Goal: Obtain resource: Download file/media

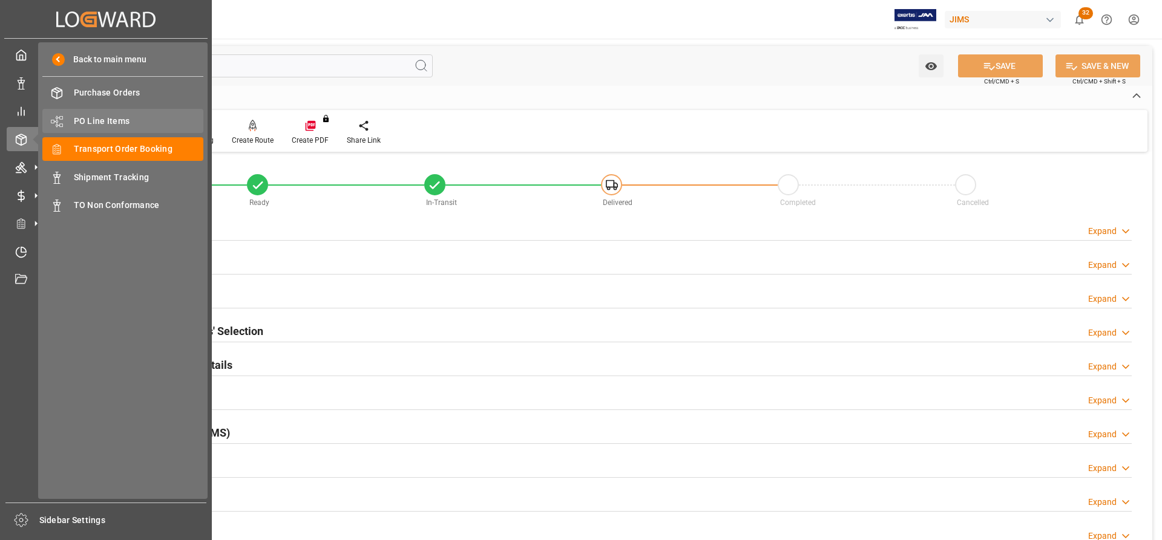
click at [101, 119] on span "PO Line Items" at bounding box center [139, 121] width 130 height 13
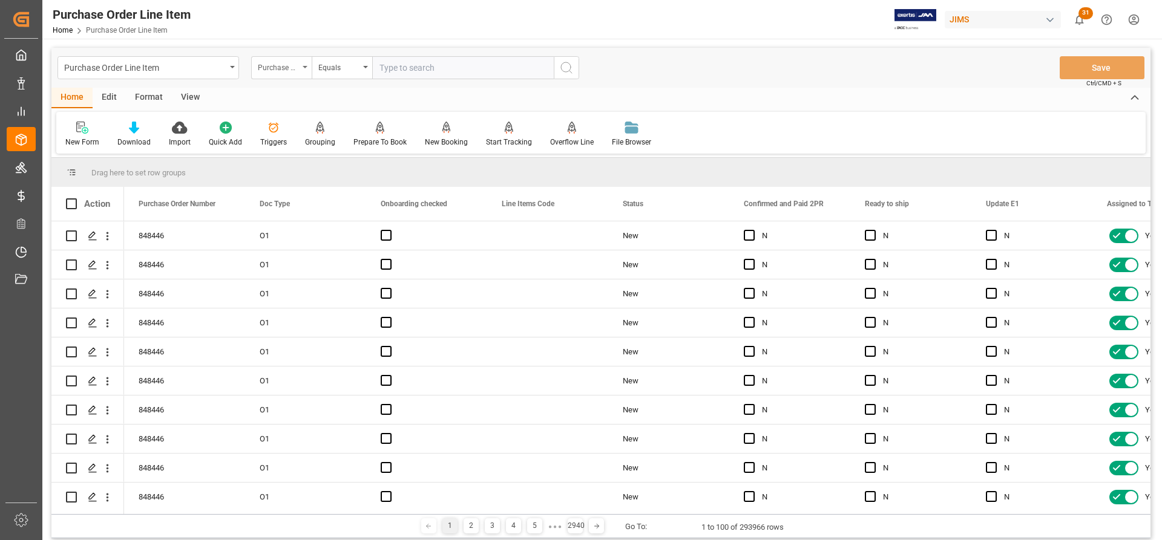
click at [304, 67] on icon "open menu" at bounding box center [305, 67] width 5 height 2
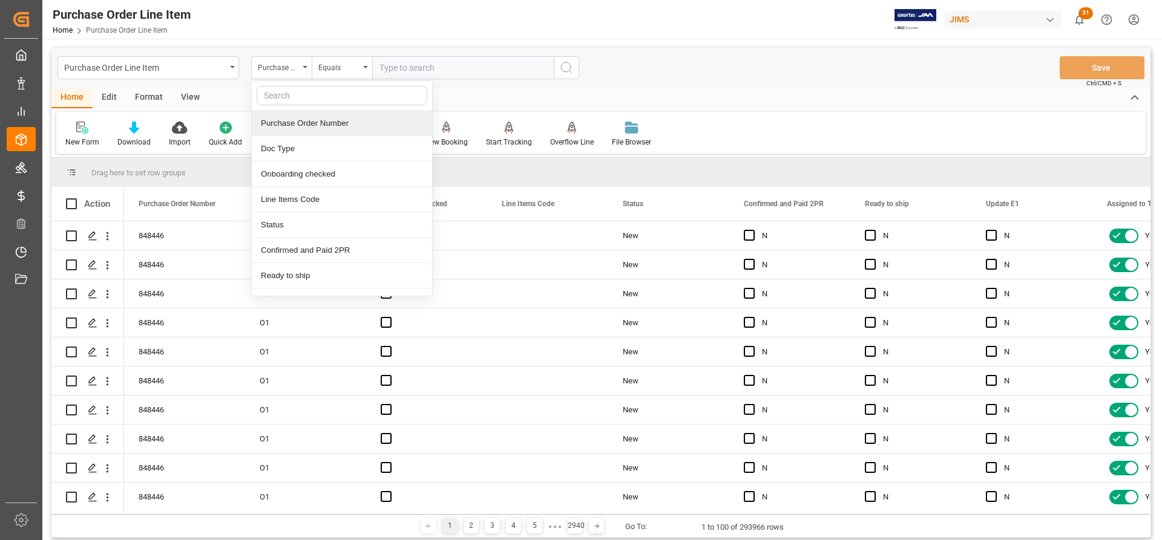
click at [275, 96] on input "text" at bounding box center [342, 95] width 171 height 19
type input "REF"
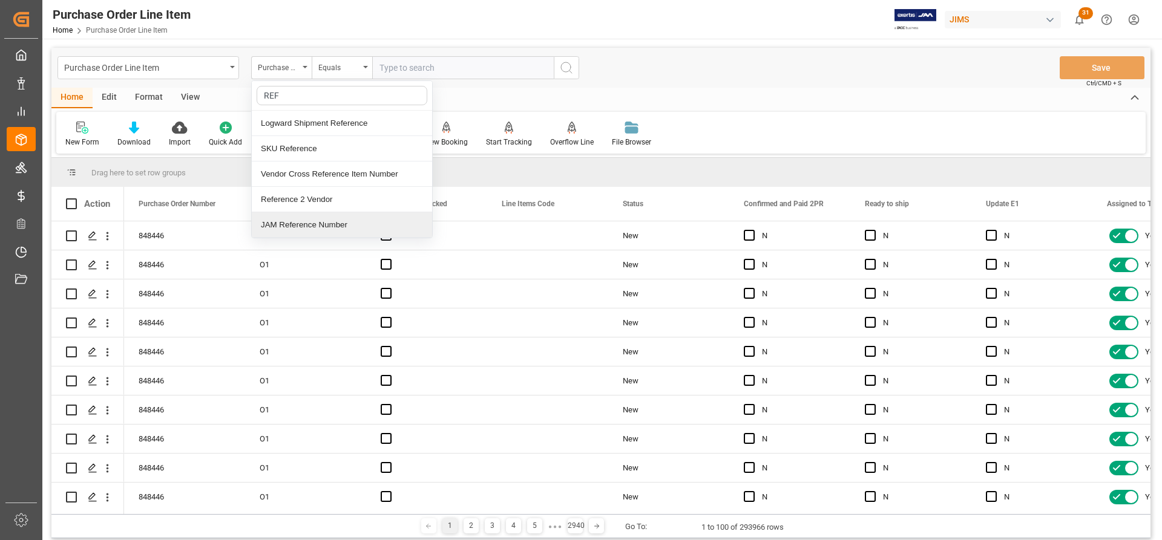
click at [301, 223] on div "JAM Reference Number" at bounding box center [342, 224] width 180 height 25
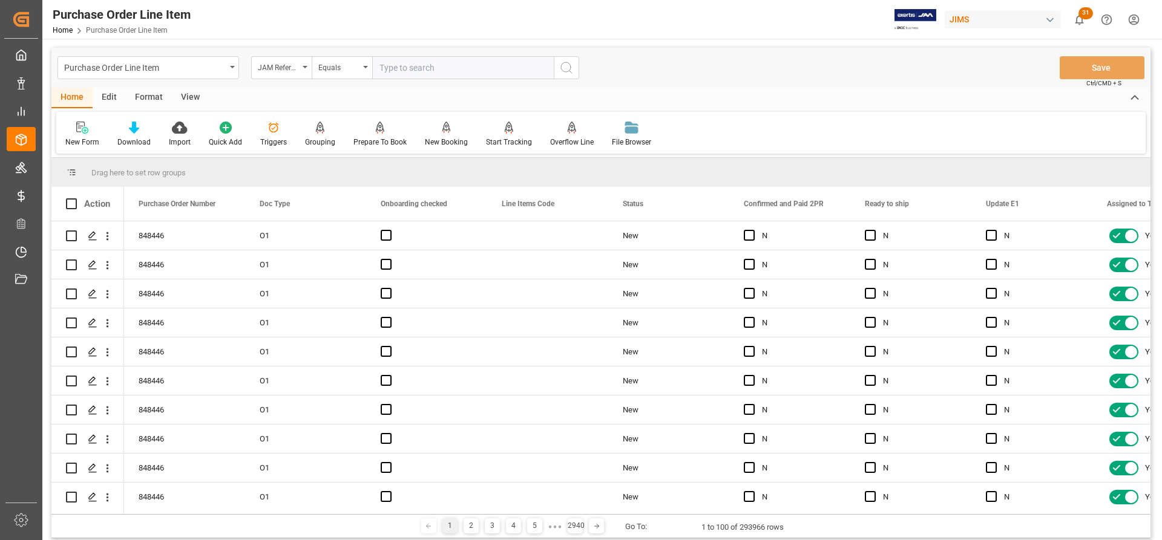
click at [386, 63] on input "text" at bounding box center [463, 67] width 182 height 23
paste input "77-10800-US"
type input "77-10800-US"
click at [563, 67] on icon "search button" at bounding box center [566, 68] width 15 height 15
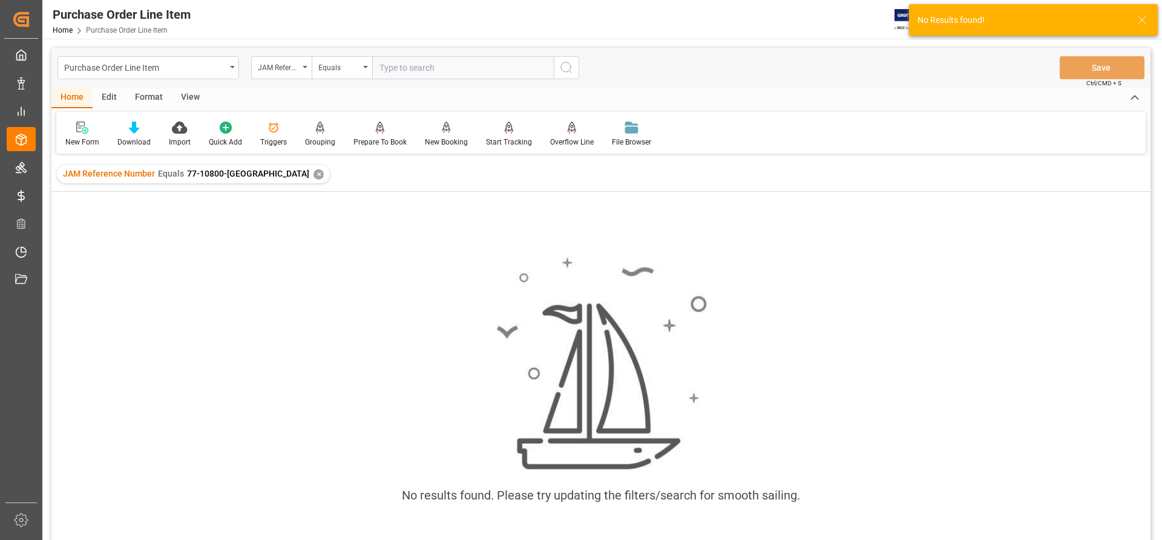
click at [313, 172] on div "✕" at bounding box center [318, 174] width 10 height 10
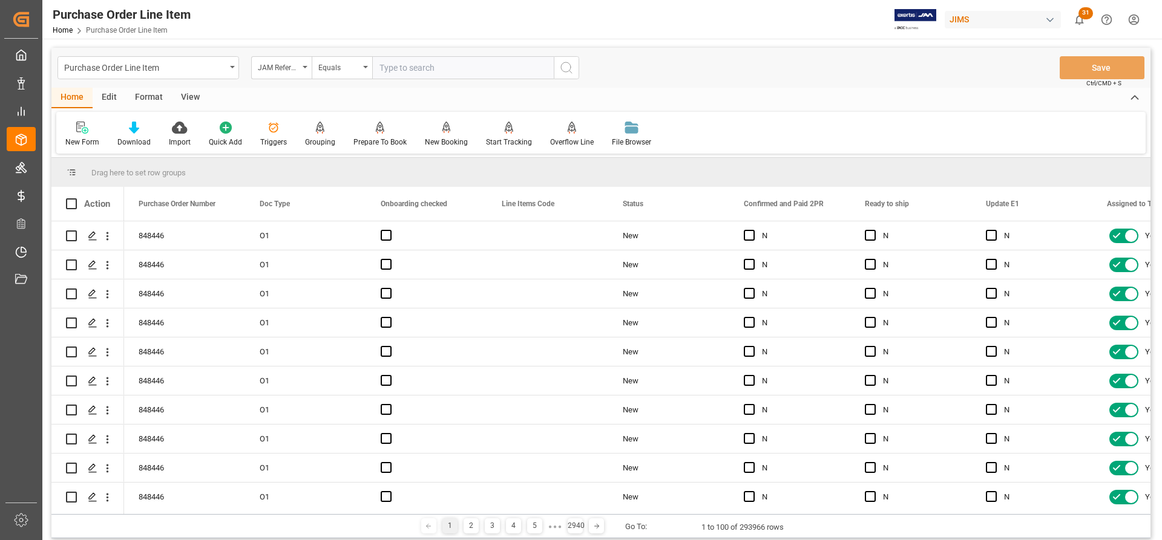
paste input "77-10800-US"
click at [382, 68] on input "77-10800-US" at bounding box center [463, 67] width 182 height 23
type input "77-10800-US"
click at [573, 62] on icon "search button" at bounding box center [566, 68] width 15 height 15
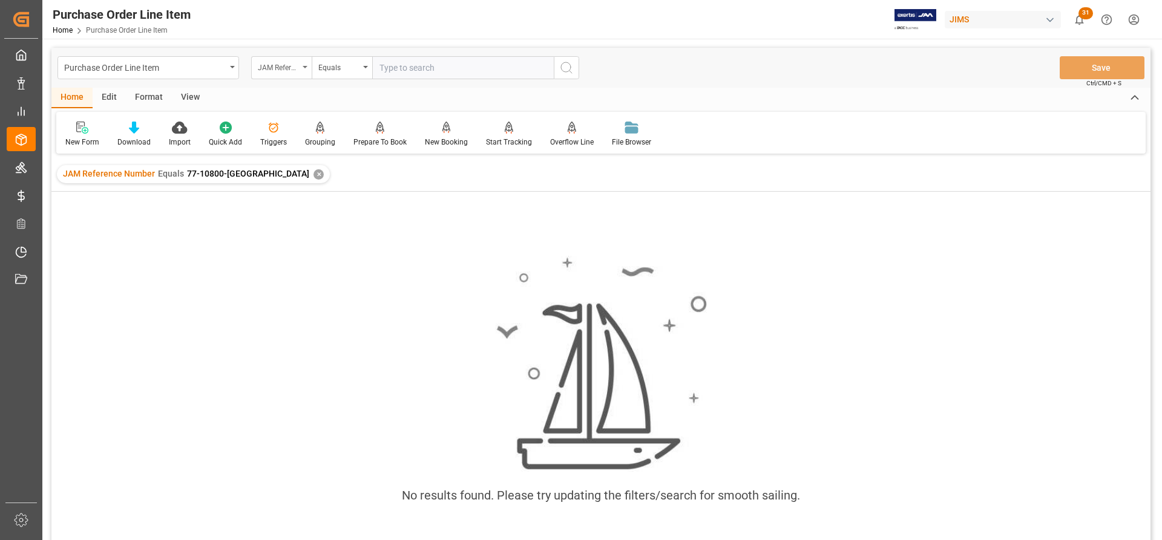
click at [307, 64] on div "JAM Reference Number" at bounding box center [281, 67] width 61 height 23
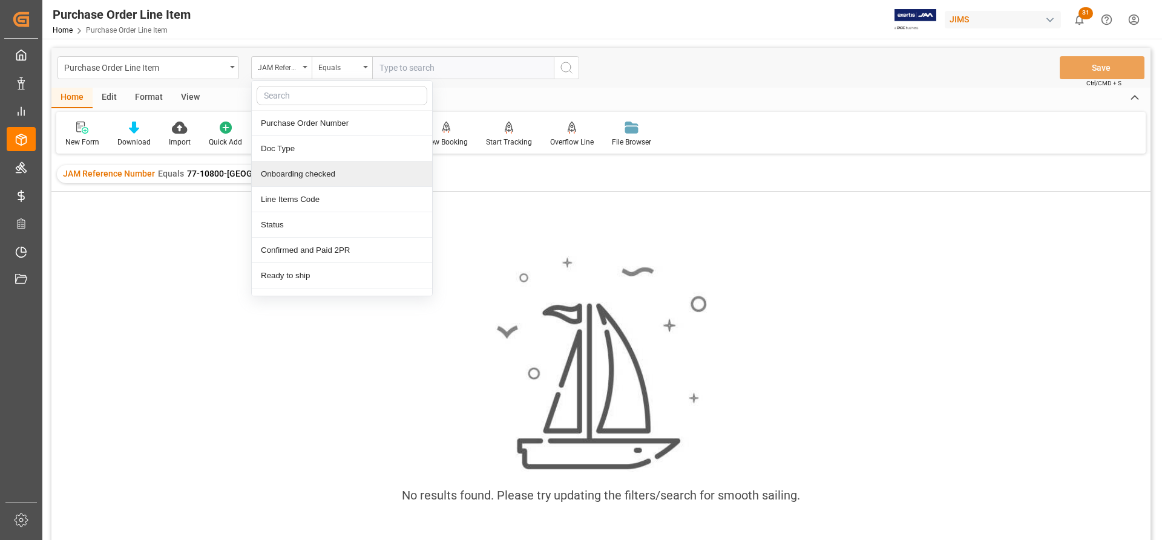
click at [313, 173] on div "✕" at bounding box center [318, 174] width 10 height 10
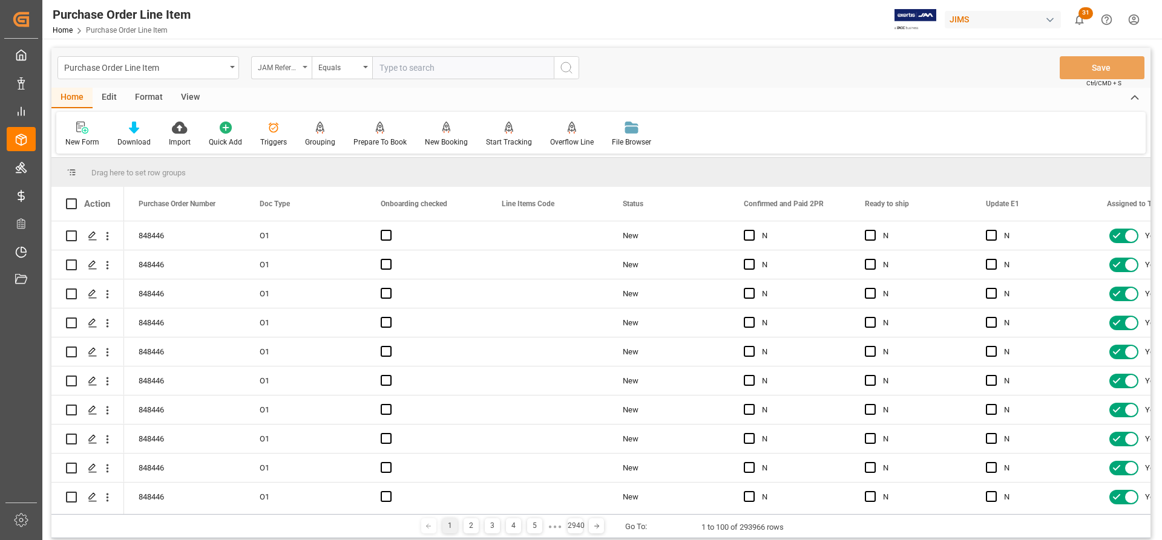
click at [305, 64] on div "JAM Reference Number" at bounding box center [281, 67] width 61 height 23
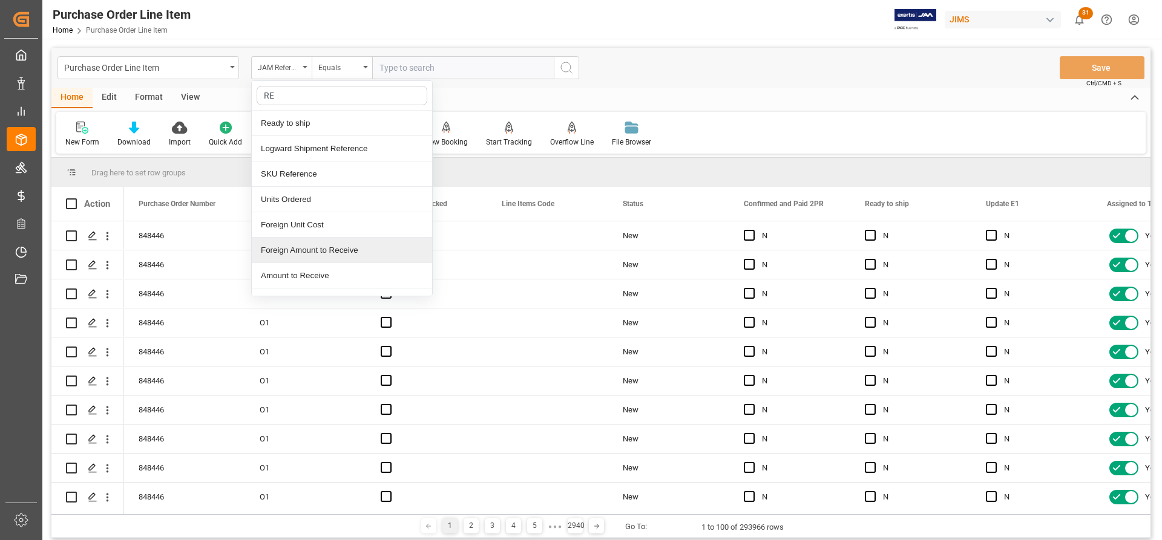
type input "REF"
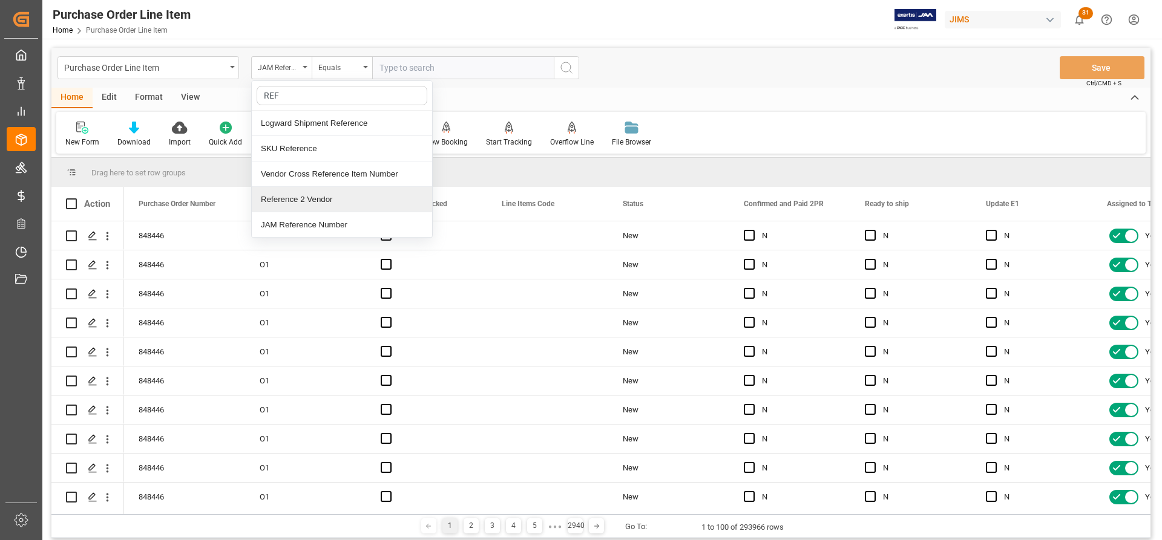
click at [320, 199] on div "Reference 2 Vendor" at bounding box center [342, 199] width 180 height 25
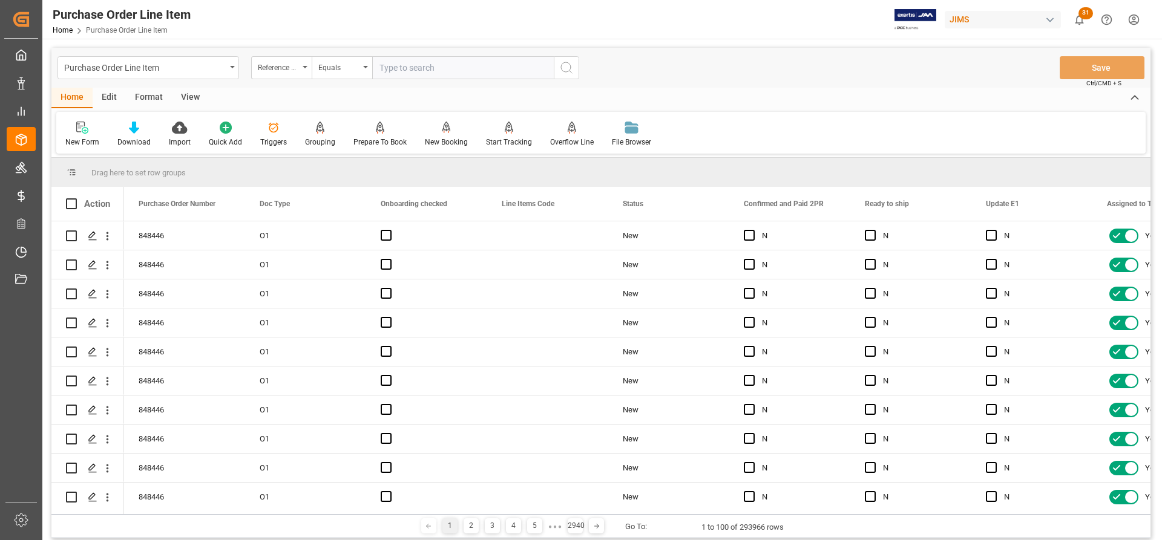
click at [386, 69] on input "text" at bounding box center [463, 67] width 182 height 23
paste input "77-10800-US"
type input "77-10800-US"
click at [566, 69] on icon "search button" at bounding box center [566, 68] width 15 height 15
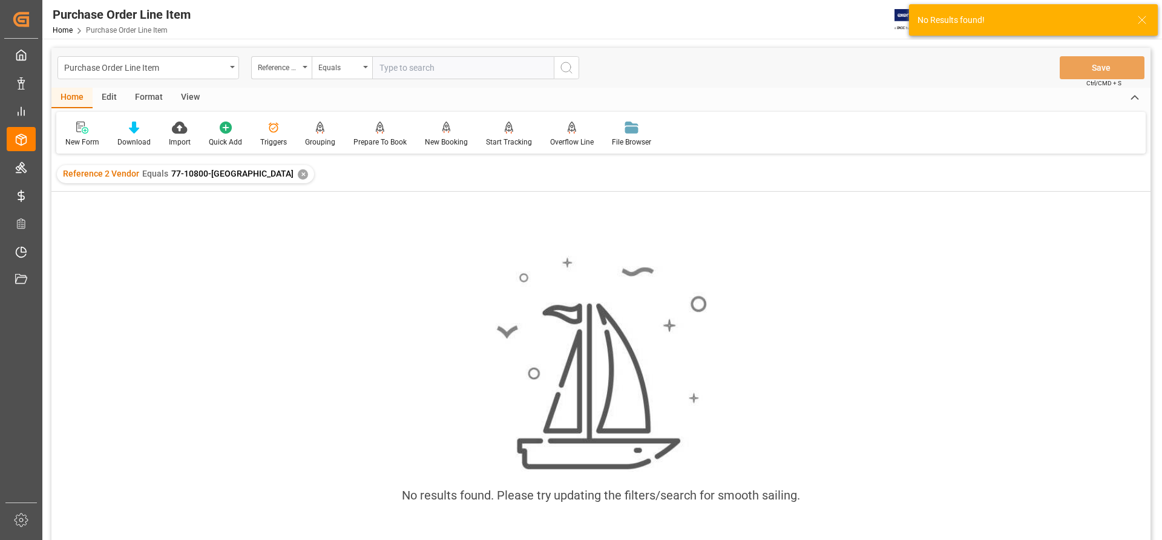
click at [298, 176] on div "✕" at bounding box center [303, 174] width 10 height 10
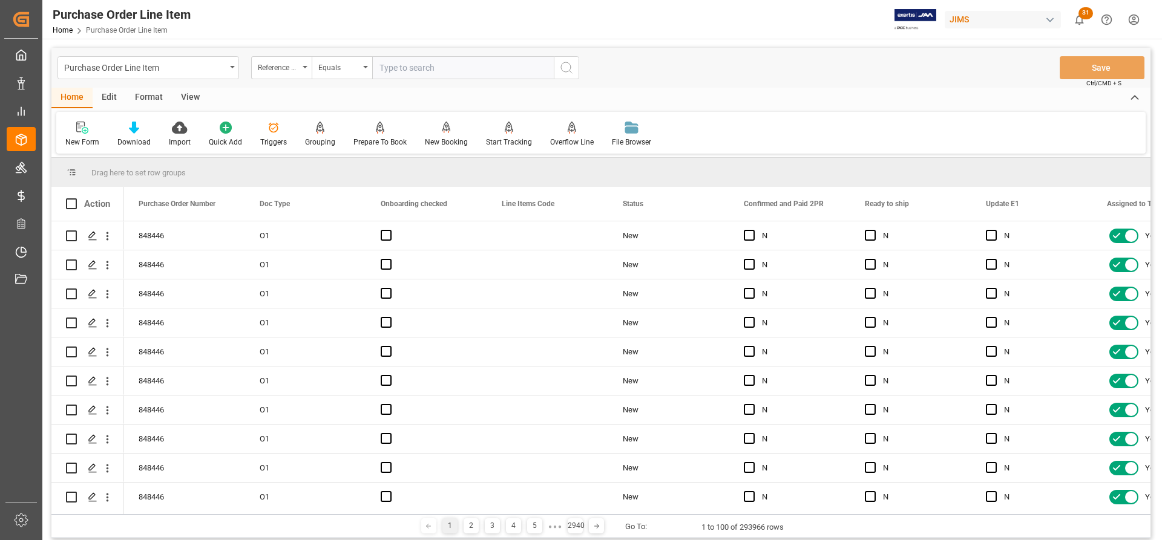
paste input "77-10800-US"
click at [382, 70] on input "77-10800-US" at bounding box center [463, 67] width 182 height 23
click at [442, 72] on input "77-10800-US" at bounding box center [463, 67] width 182 height 23
type input "77-10800-US"
click at [568, 67] on icon "search button" at bounding box center [566, 68] width 15 height 15
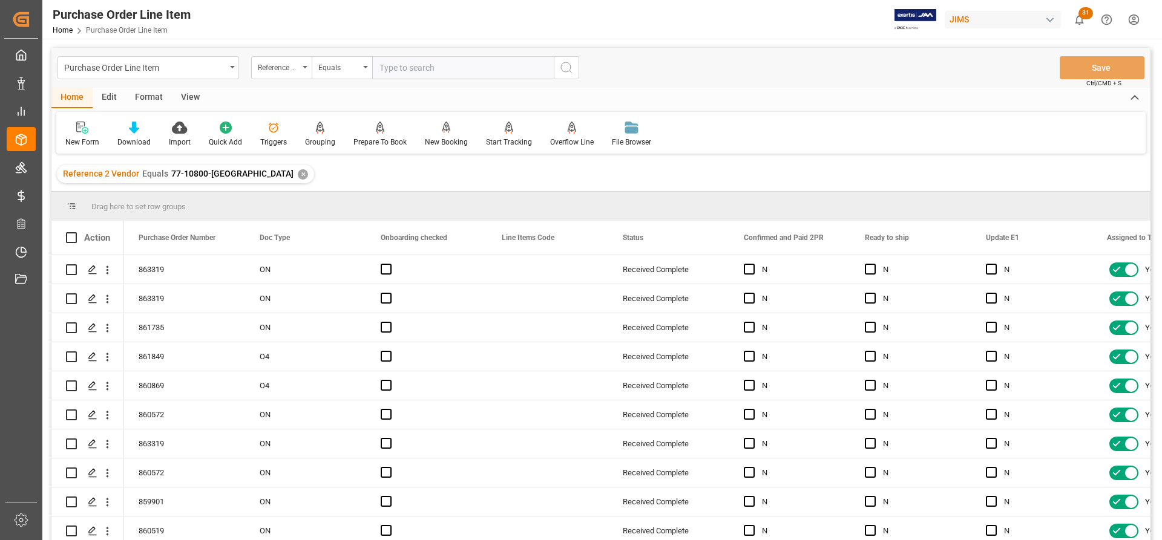
click at [191, 94] on div "View" at bounding box center [190, 98] width 37 height 21
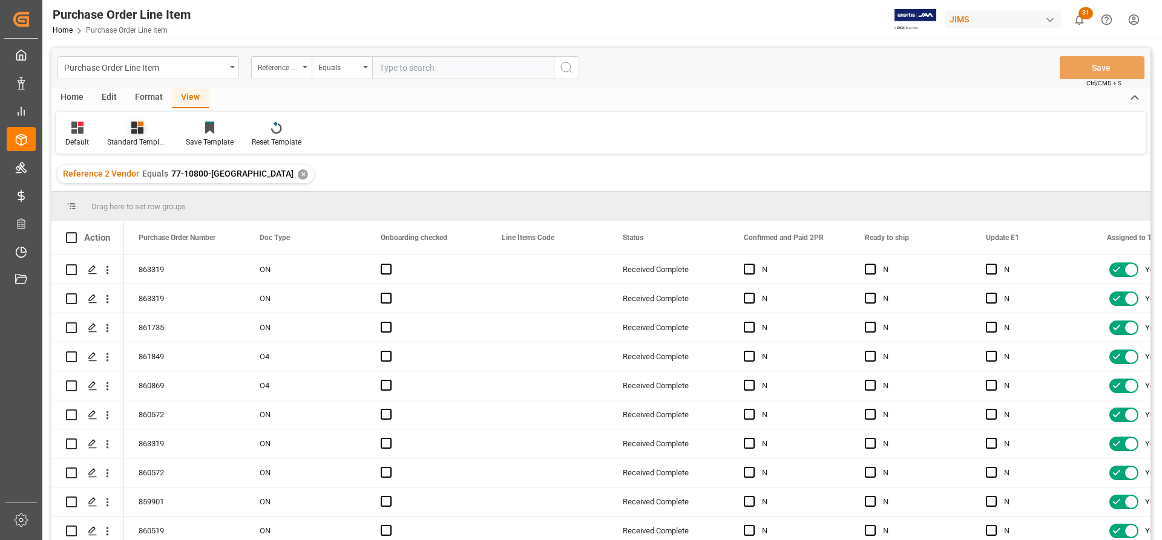
click at [123, 142] on div "Standard Templates" at bounding box center [137, 142] width 61 height 11
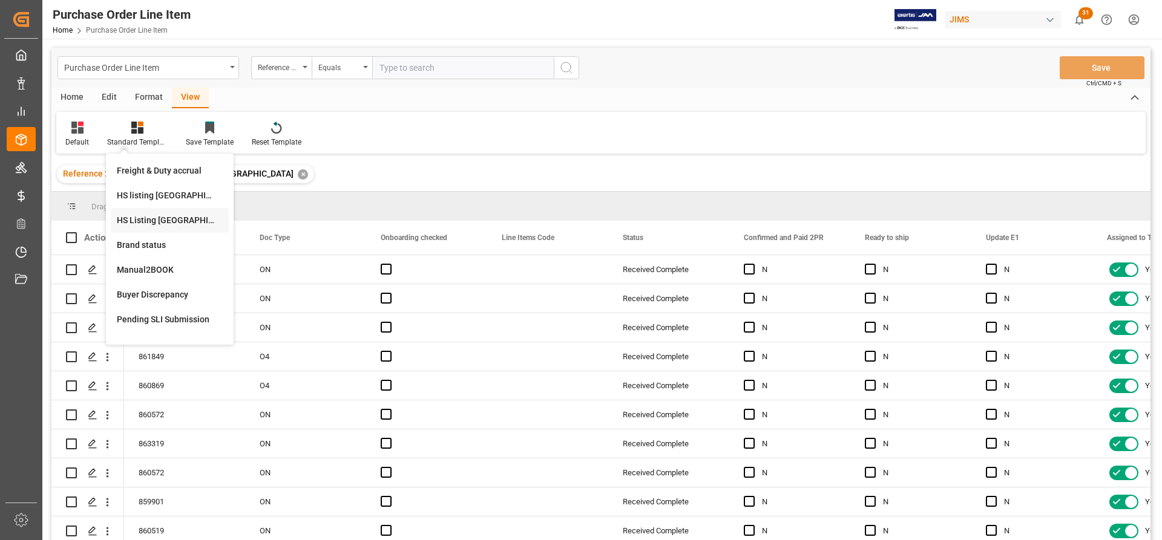
click at [142, 223] on div "HS Listing CANADA" at bounding box center [170, 220] width 106 height 13
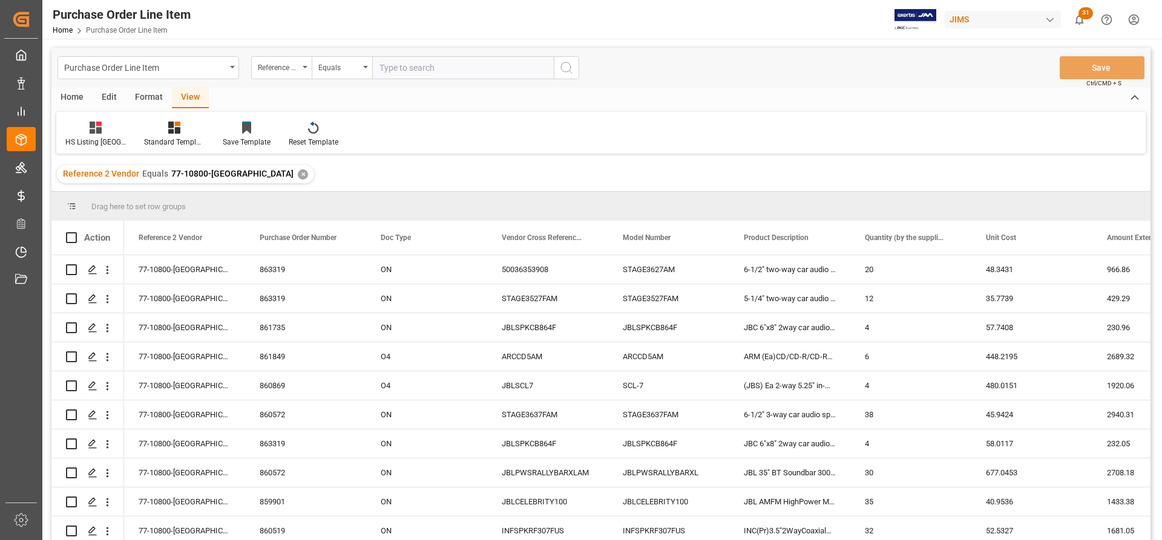
click at [77, 100] on div "Home" at bounding box center [71, 98] width 41 height 21
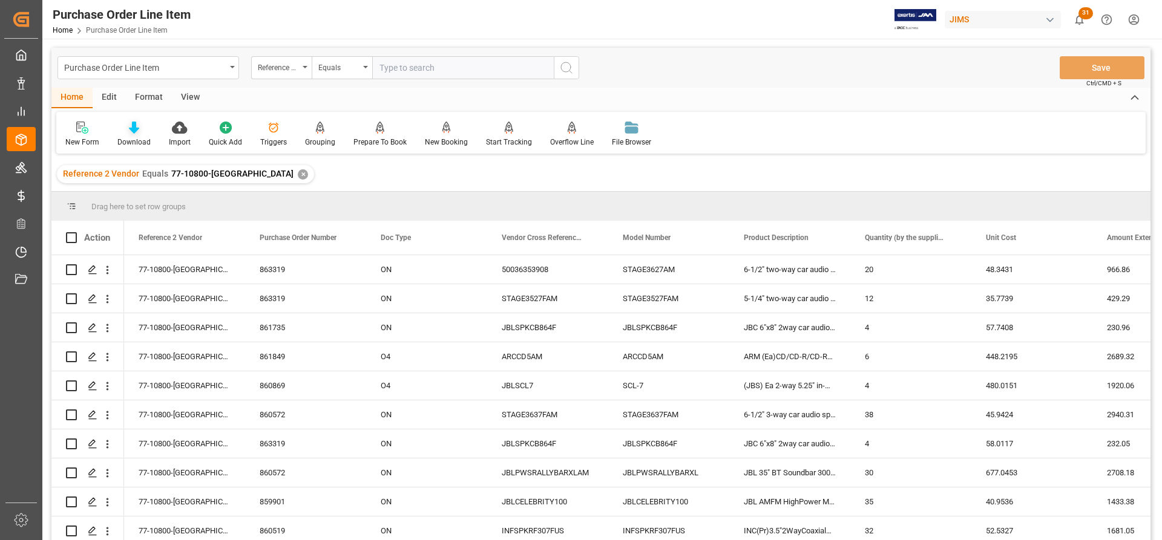
click at [134, 135] on div "Download" at bounding box center [133, 134] width 51 height 27
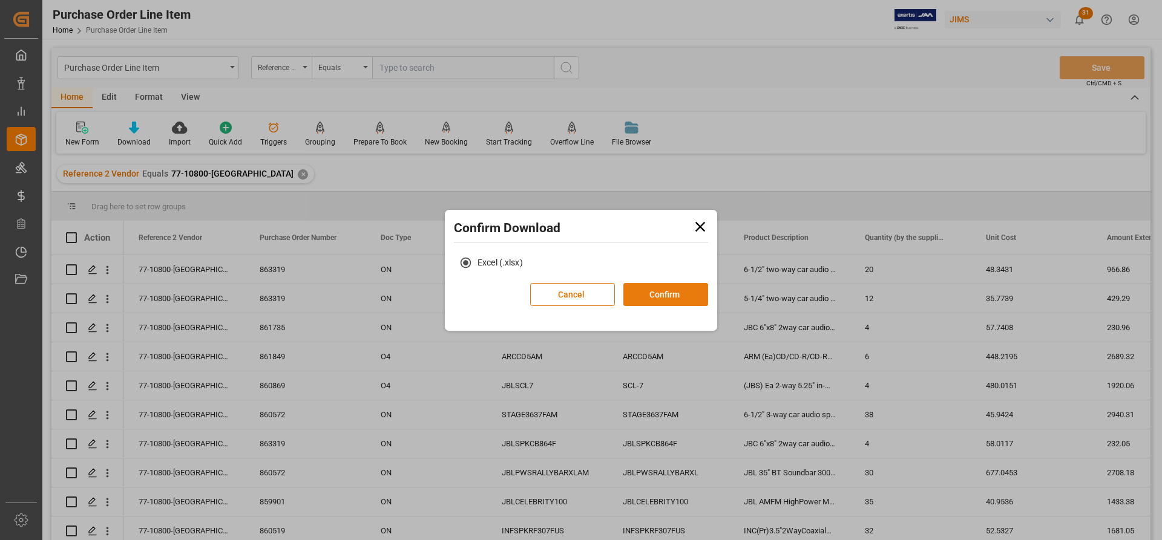
click at [675, 296] on button "Confirm" at bounding box center [665, 294] width 85 height 23
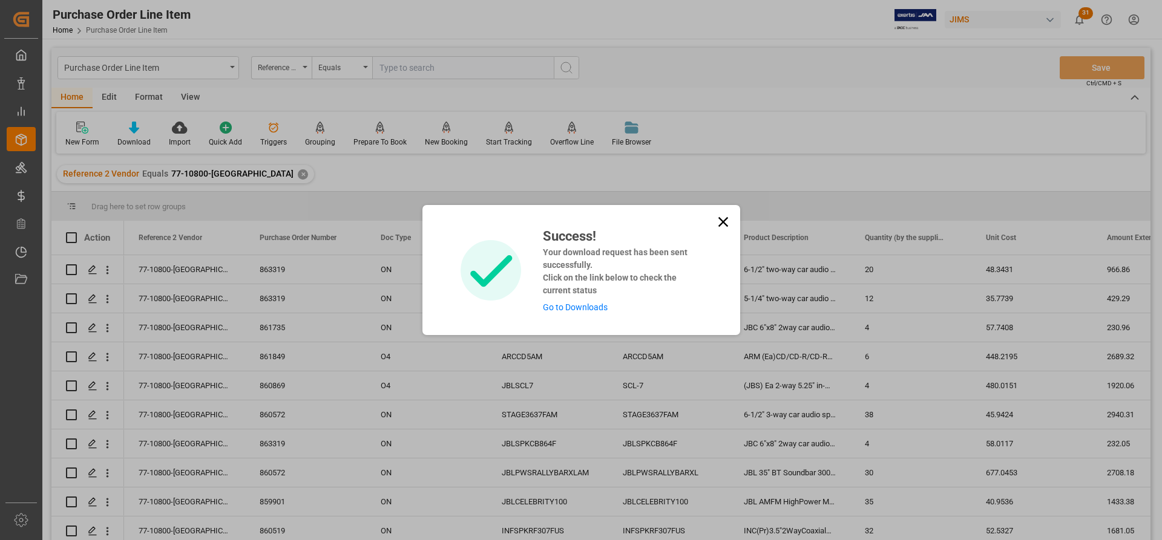
click at [574, 308] on link "Go to Downloads" at bounding box center [575, 308] width 65 height 10
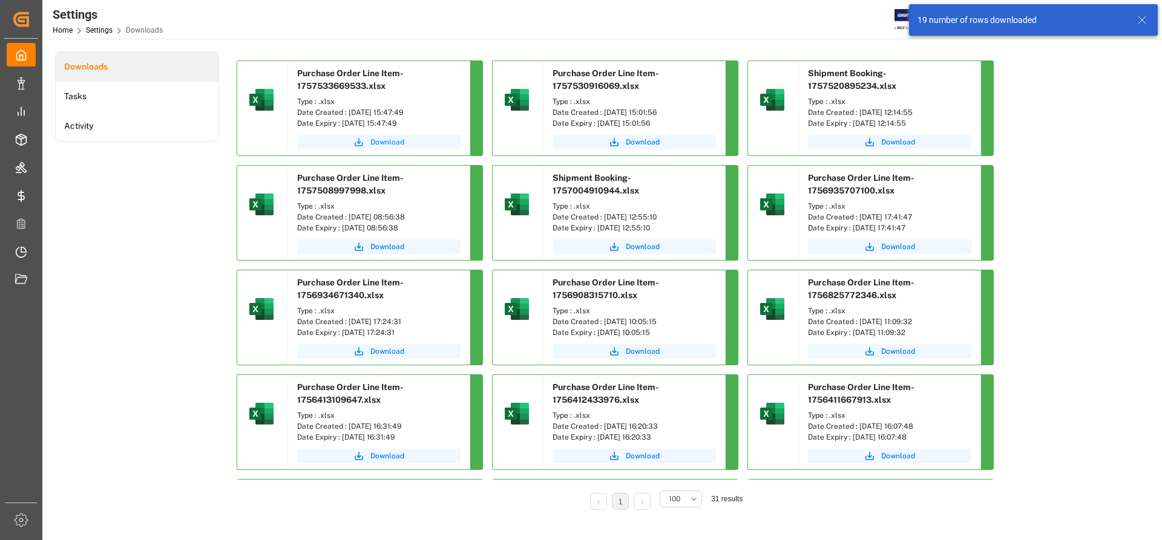
click at [400, 140] on span "Download" at bounding box center [387, 142] width 34 height 11
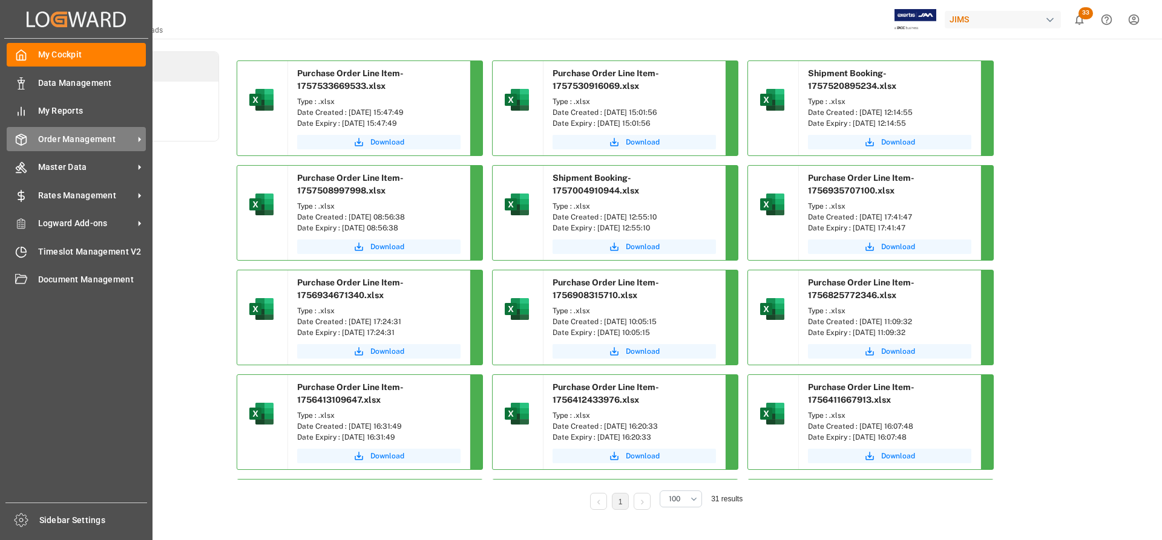
click at [78, 137] on span "Order Management" at bounding box center [86, 139] width 96 height 13
click at [94, 137] on span "Order Management" at bounding box center [86, 139] width 96 height 13
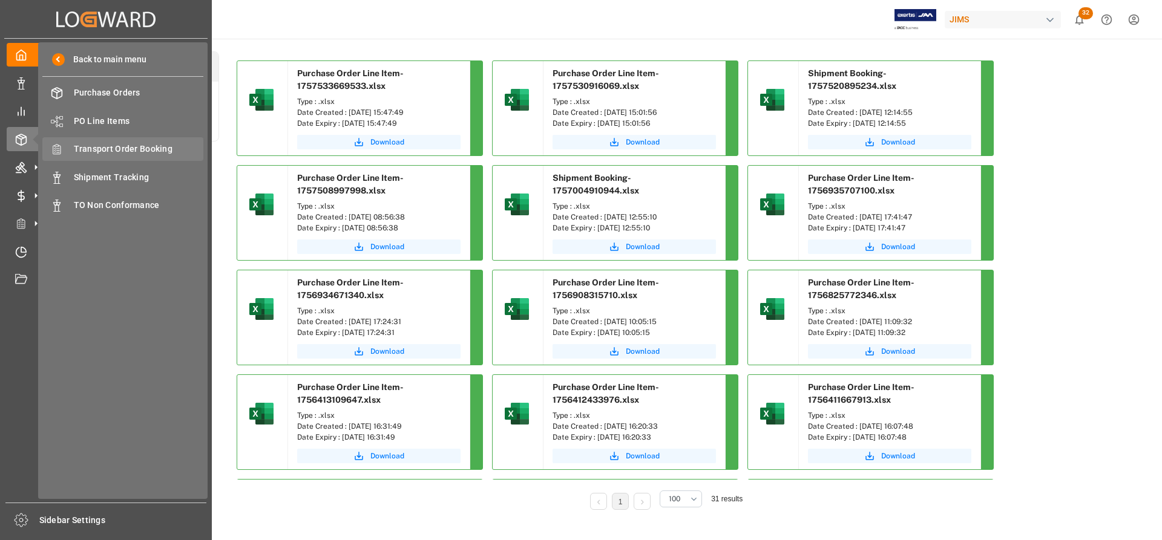
click at [117, 148] on span "Transport Order Booking" at bounding box center [139, 149] width 130 height 13
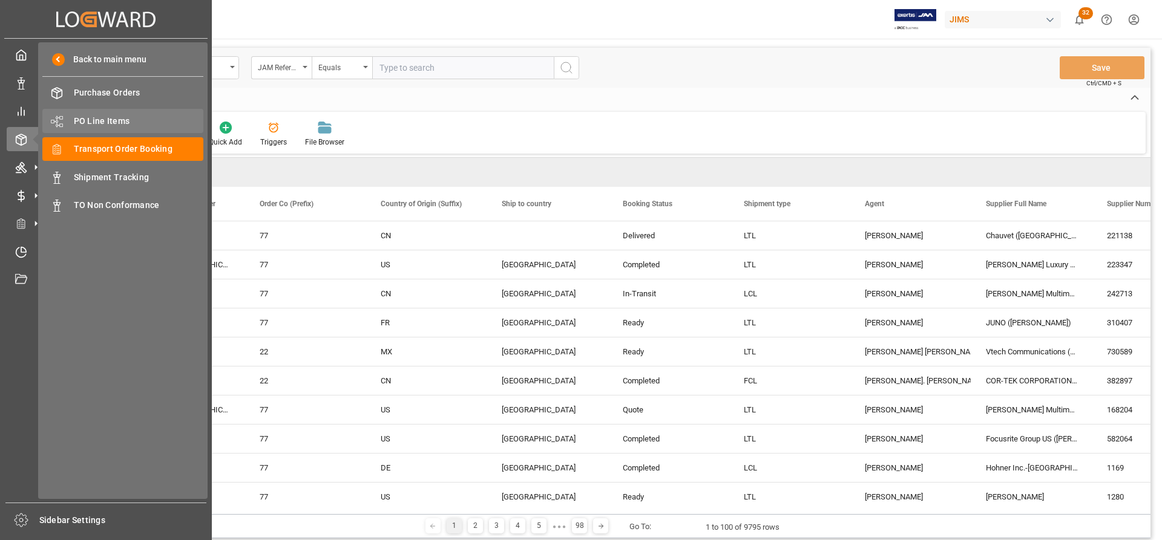
click at [101, 119] on span "PO Line Items" at bounding box center [139, 121] width 130 height 13
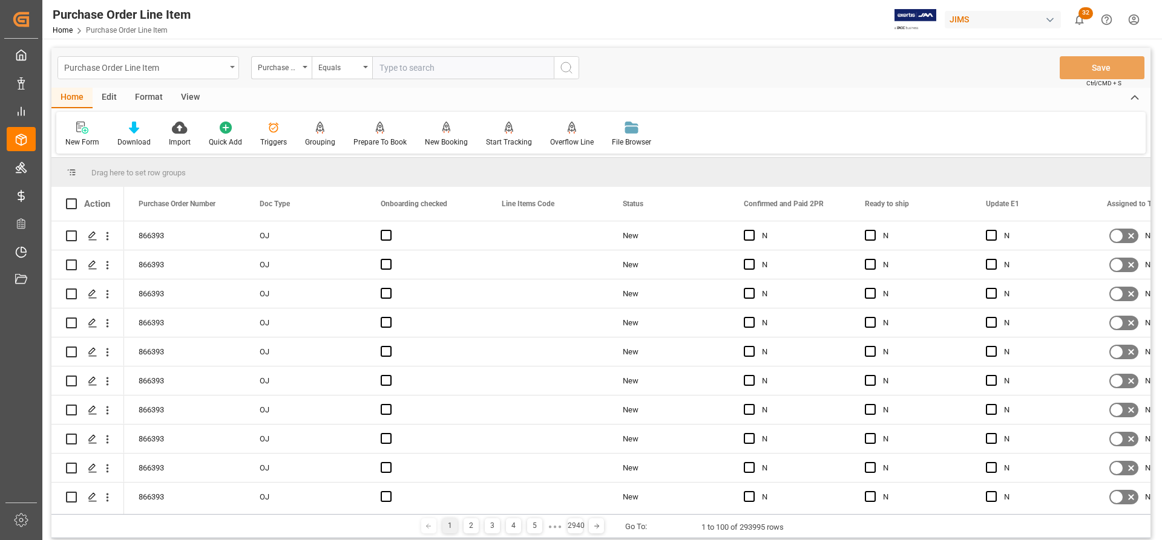
click at [229, 65] on div "Purchase Order Line Item" at bounding box center [148, 67] width 182 height 23
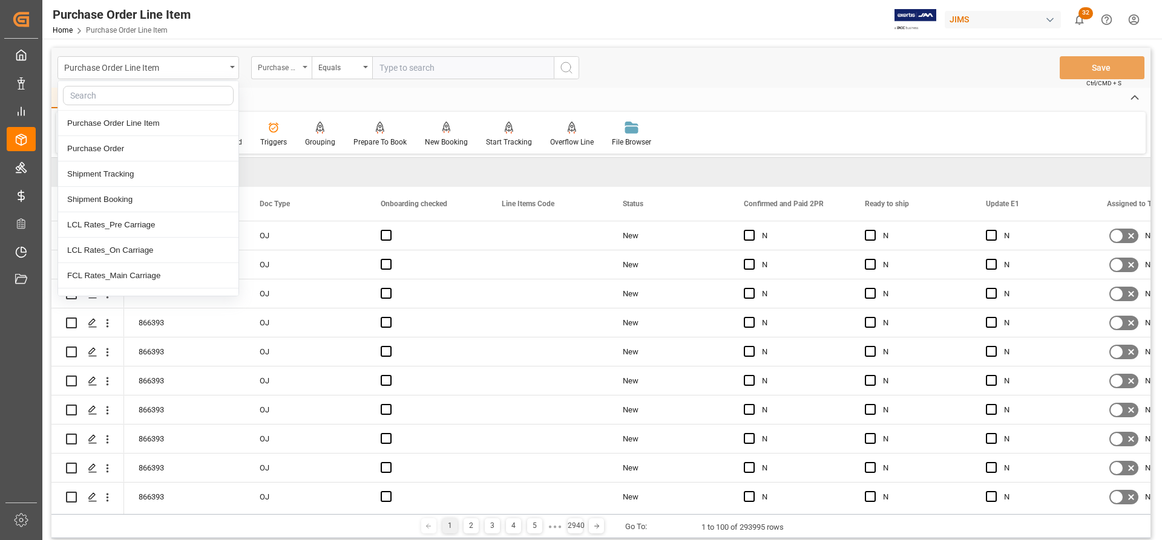
click at [284, 70] on div "Purchase Order Number" at bounding box center [278, 66] width 41 height 14
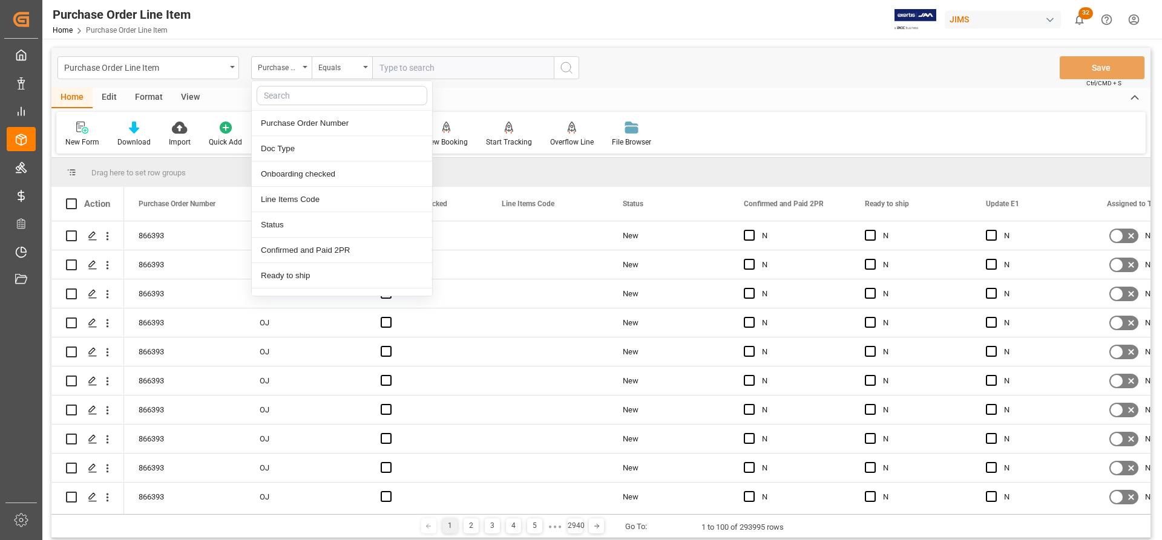
click at [281, 96] on input "text" at bounding box center [342, 95] width 171 height 19
type input "ref"
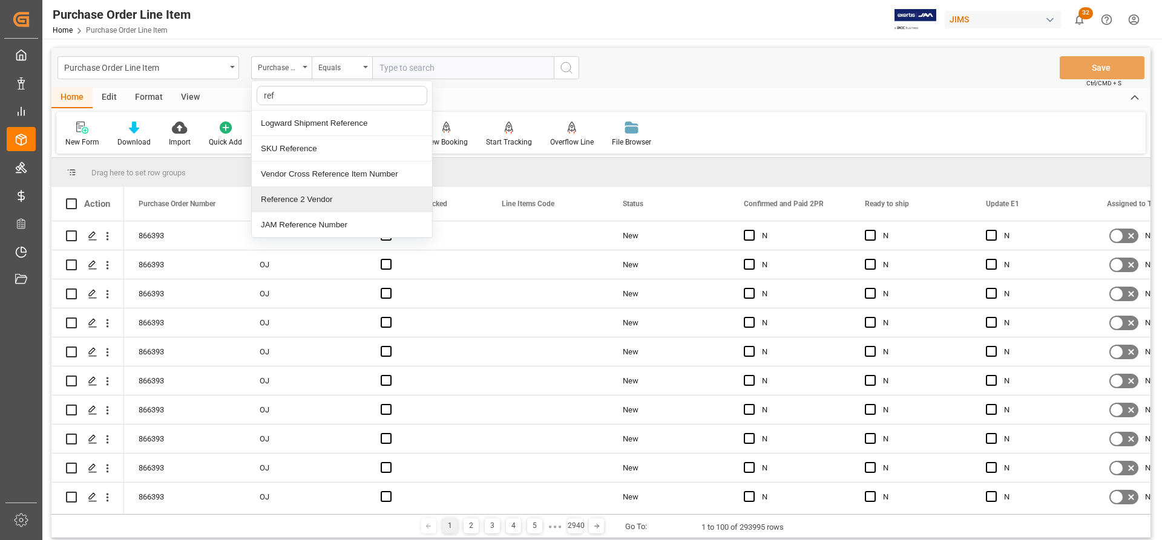
click at [315, 198] on div "Reference 2 Vendor" at bounding box center [342, 199] width 180 height 25
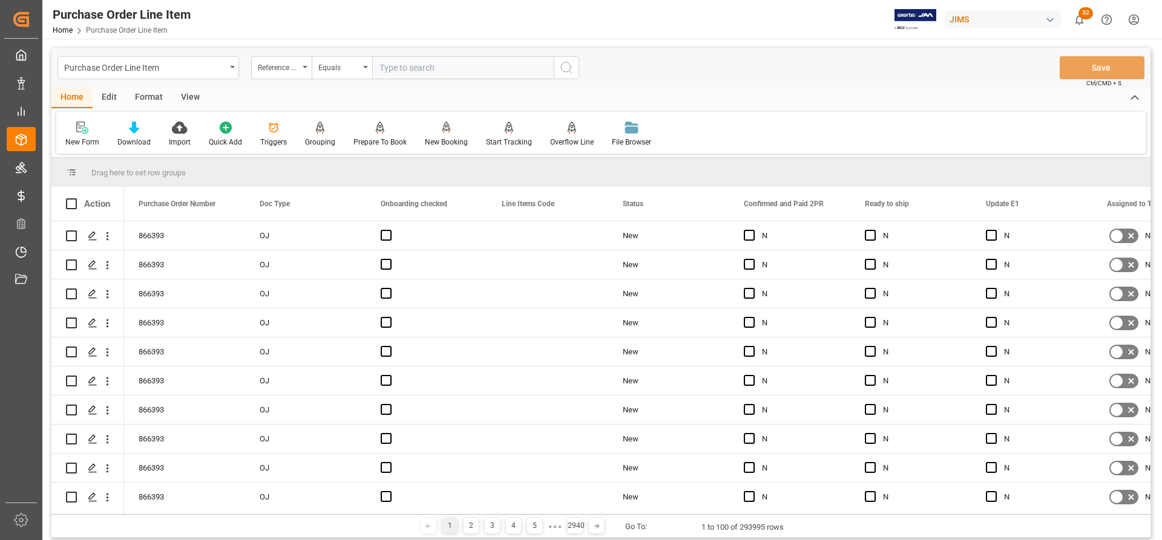
click at [414, 72] on input "text" at bounding box center [463, 67] width 182 height 23
paste input "JBLGRIPBLKAM"
type input "JBLGRIPBLKAM"
drag, startPoint x: 459, startPoint y: 66, endPoint x: 379, endPoint y: 65, distance: 79.9
click at [379, 65] on input "JBLGRIPBLKAM" at bounding box center [463, 67] width 182 height 23
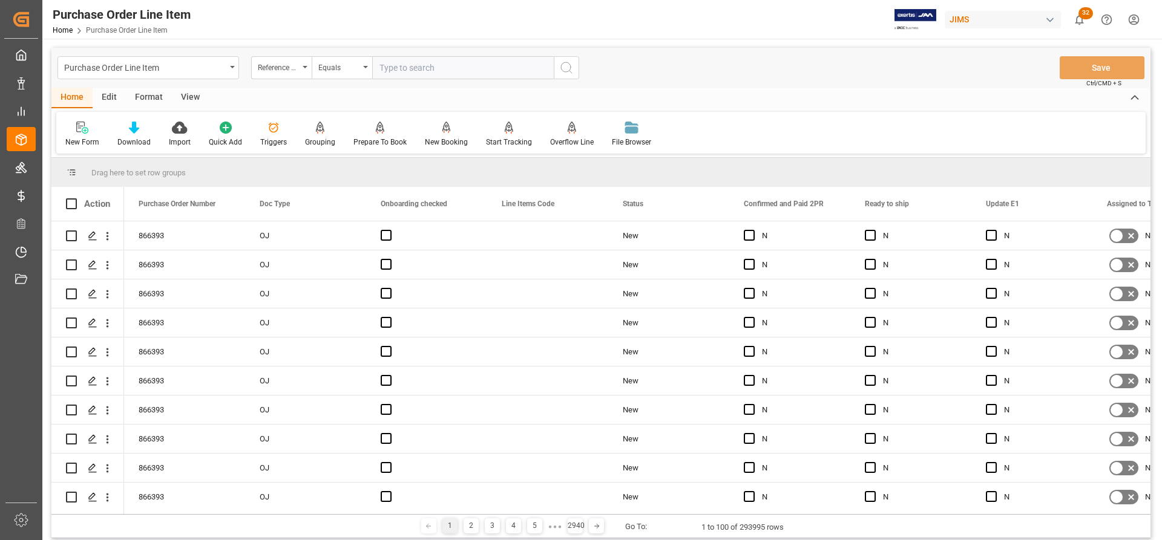
click at [379, 71] on input "text" at bounding box center [463, 67] width 182 height 23
paste input "77-10800-US"
click at [379, 67] on input "77-10800-US" at bounding box center [463, 67] width 182 height 23
click at [473, 71] on input "77-10800-US" at bounding box center [463, 67] width 182 height 23
type input "77-10800-US"
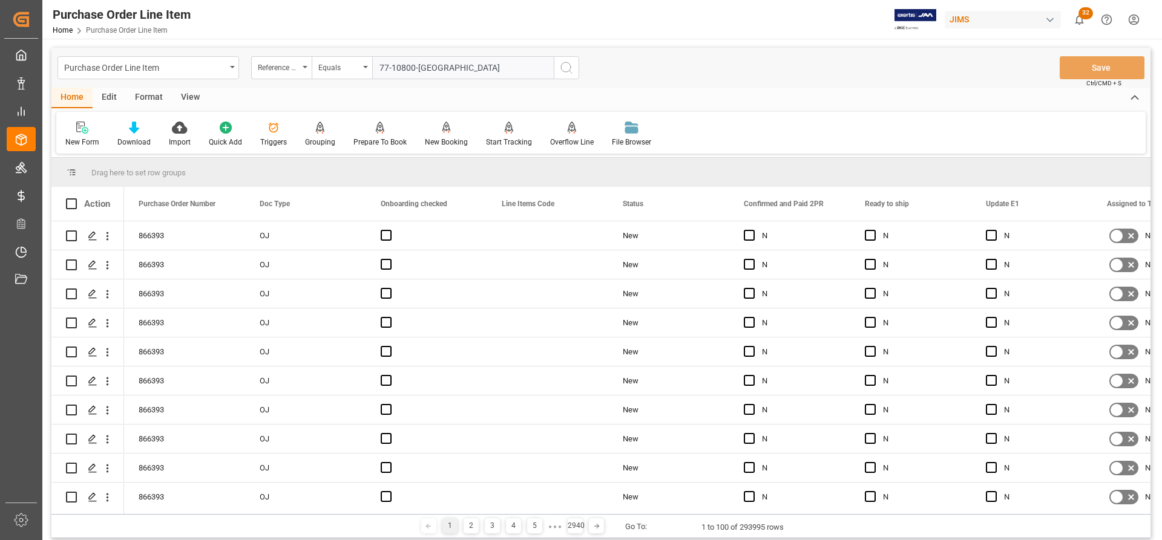
click at [571, 68] on circle "search button" at bounding box center [566, 67] width 10 height 10
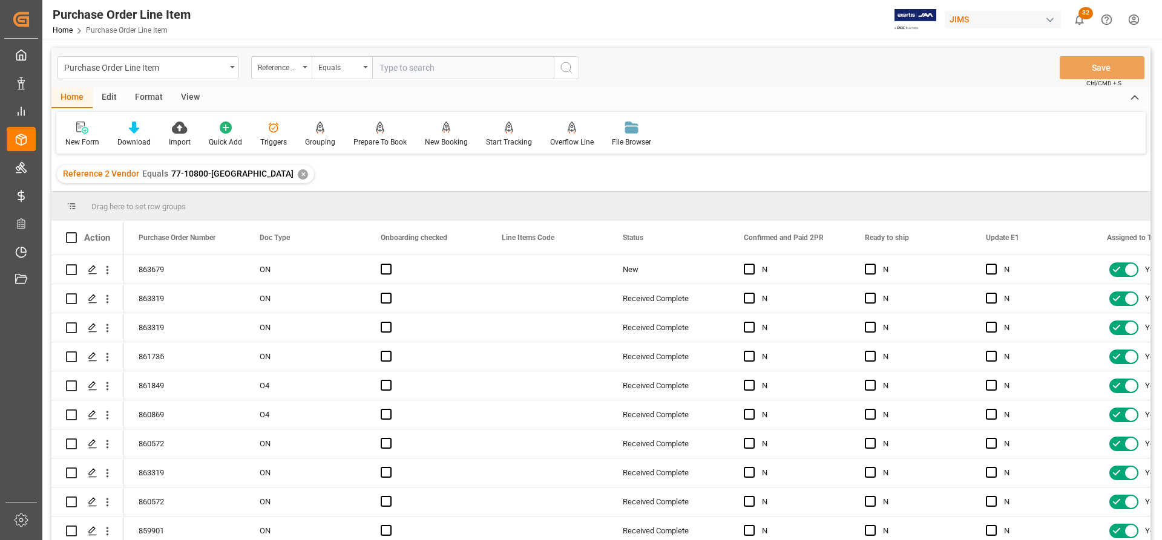
click at [189, 99] on div "View" at bounding box center [190, 98] width 37 height 21
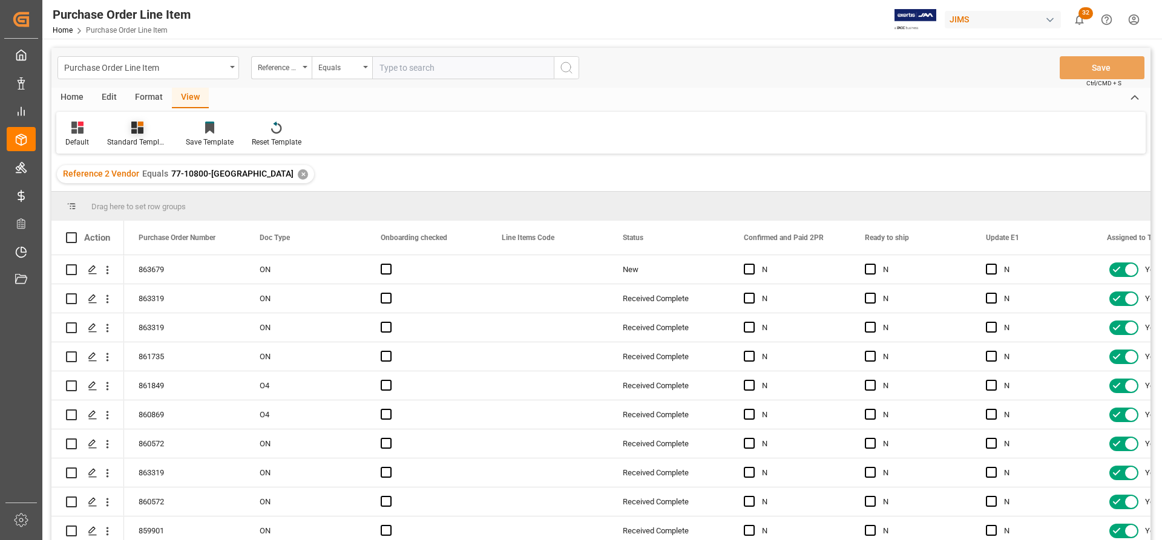
click at [125, 139] on div "Standard Templates" at bounding box center [137, 142] width 61 height 11
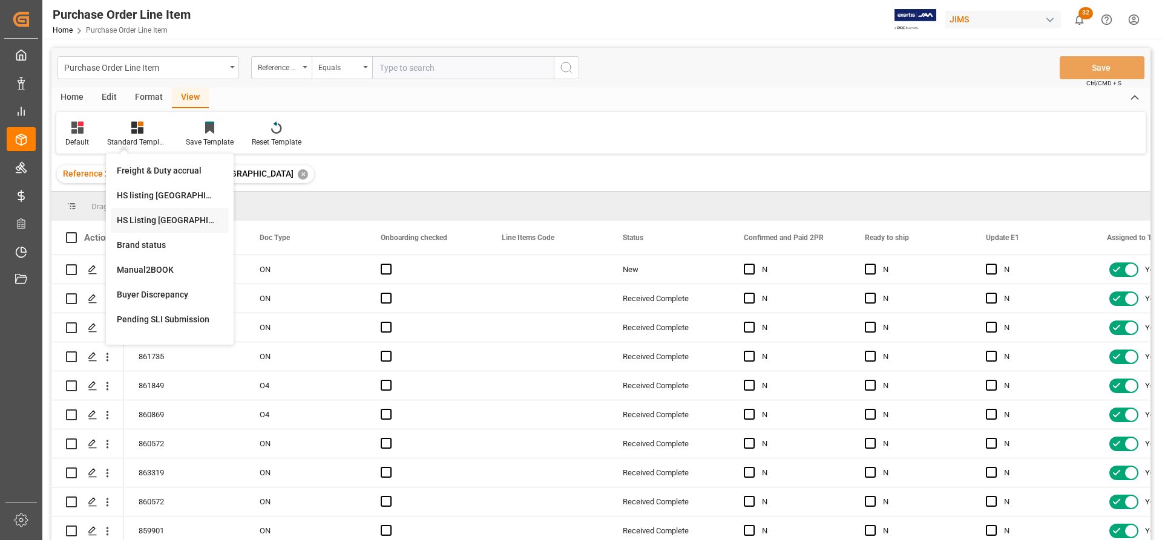
click at [135, 217] on div "HS Listing CANADA" at bounding box center [170, 220] width 106 height 13
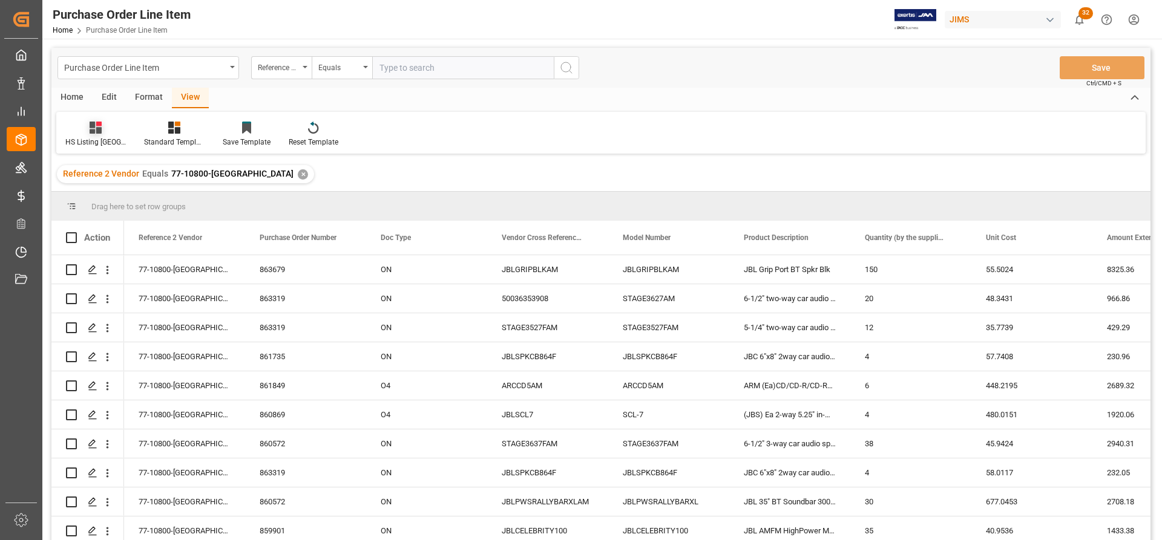
click at [93, 131] on icon at bounding box center [96, 128] width 12 height 12
click at [79, 94] on div "Home" at bounding box center [71, 98] width 41 height 21
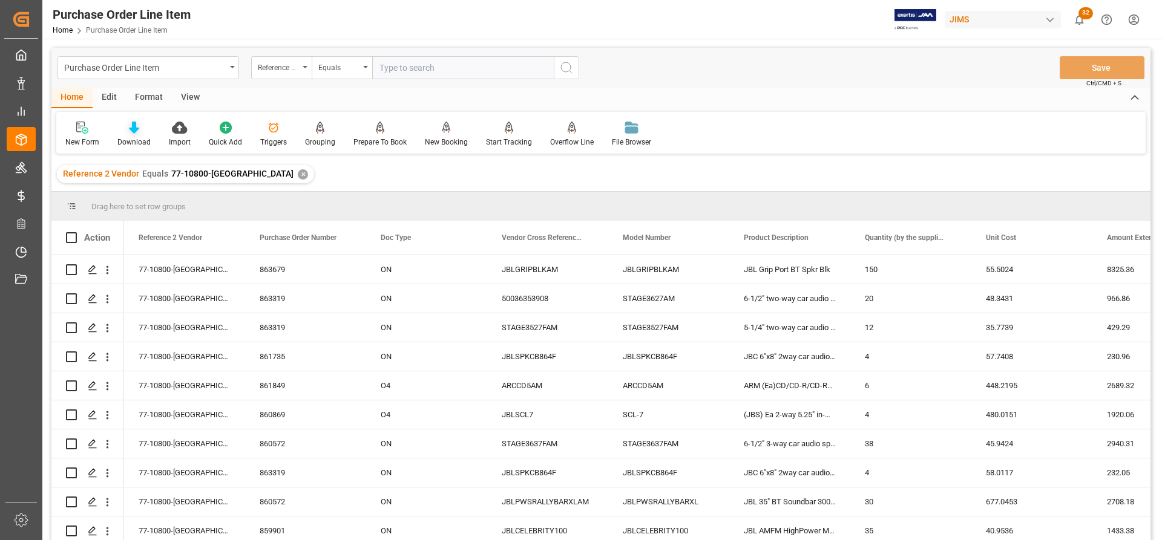
click at [127, 140] on div "Download" at bounding box center [133, 142] width 33 height 11
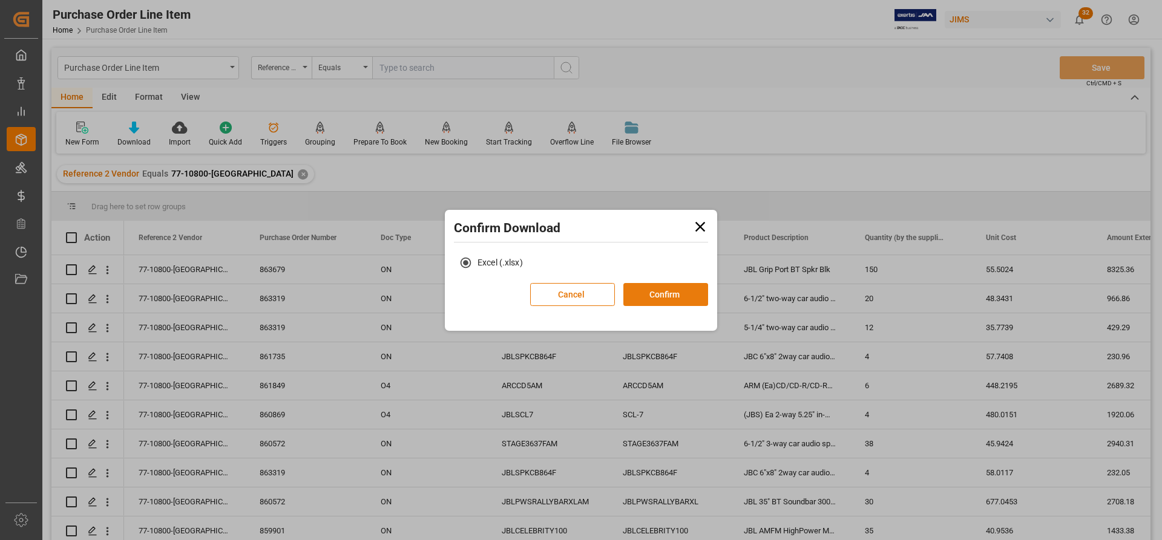
click at [655, 295] on button "Confirm" at bounding box center [665, 294] width 85 height 23
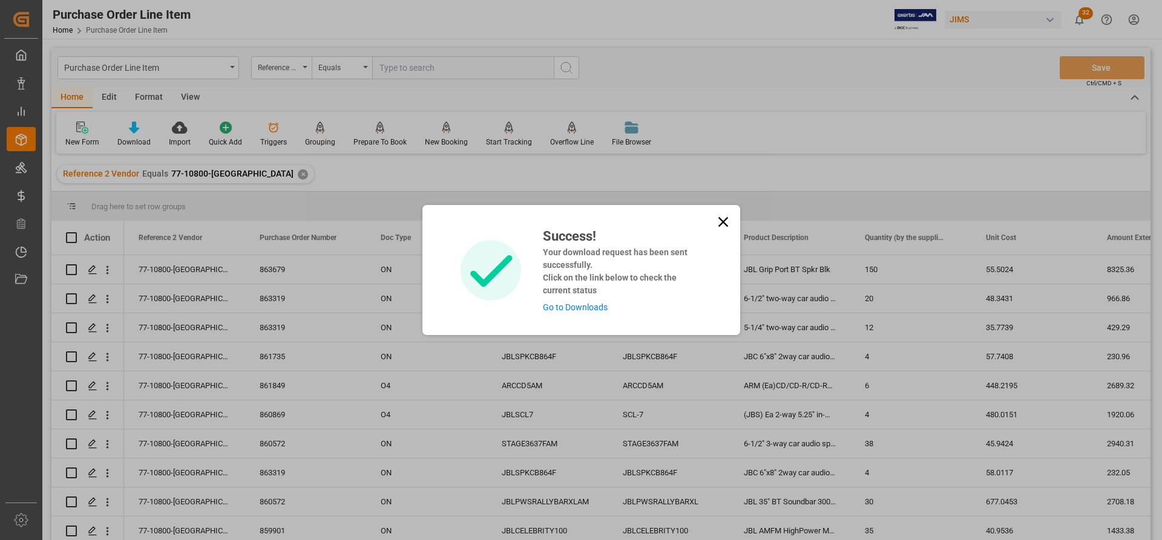
click at [556, 313] on div "Success! Your download request has been sent successfully. Click on the link be…" at bounding box center [618, 270] width 168 height 88
click at [562, 309] on link "Go to Downloads" at bounding box center [575, 308] width 65 height 10
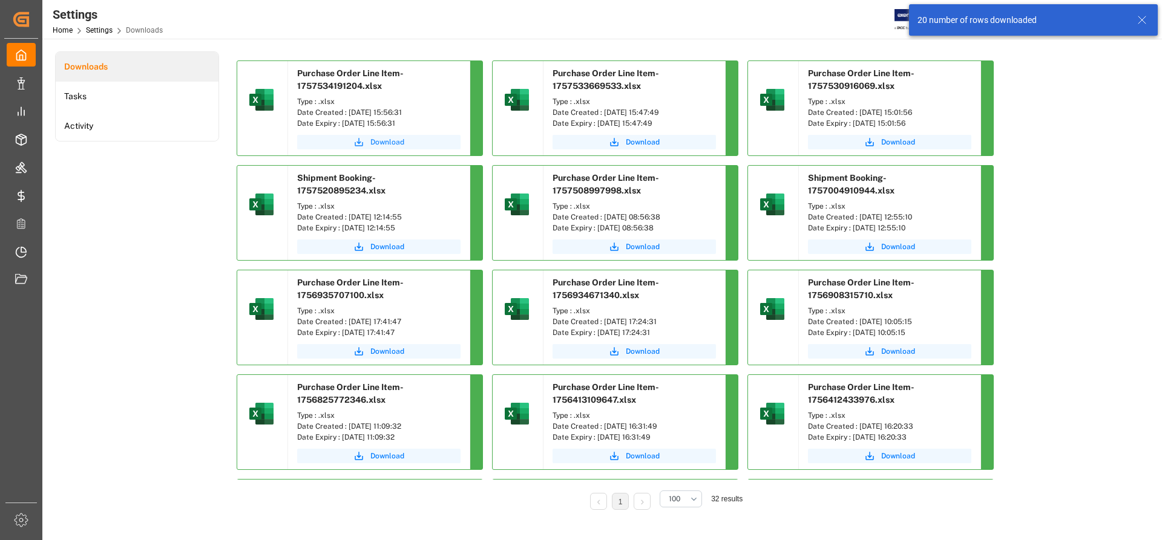
click at [392, 146] on span "Download" at bounding box center [387, 142] width 34 height 11
